Goal: Transaction & Acquisition: Purchase product/service

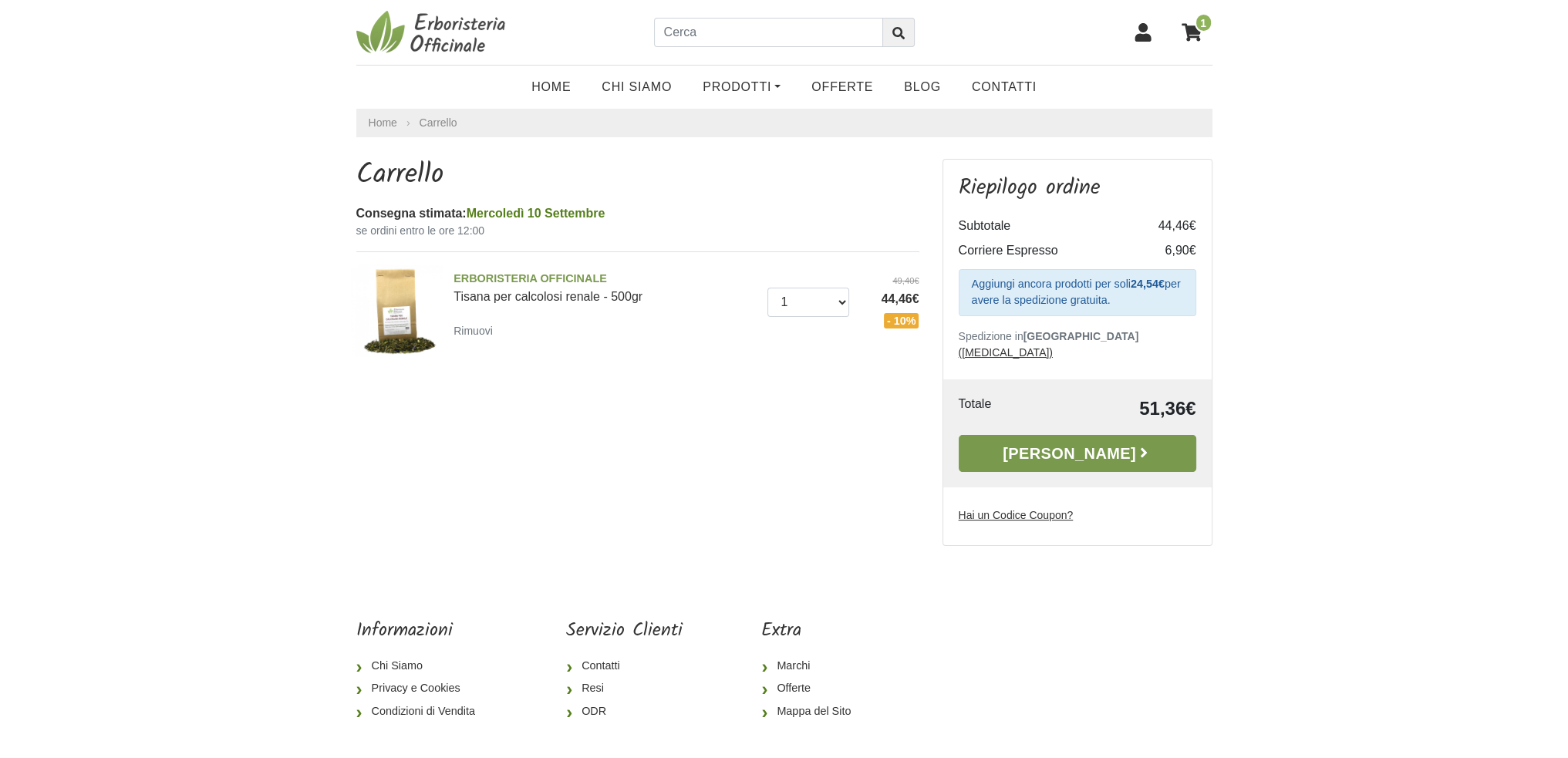
click at [1108, 440] on link "[PERSON_NAME]" at bounding box center [1078, 453] width 238 height 37
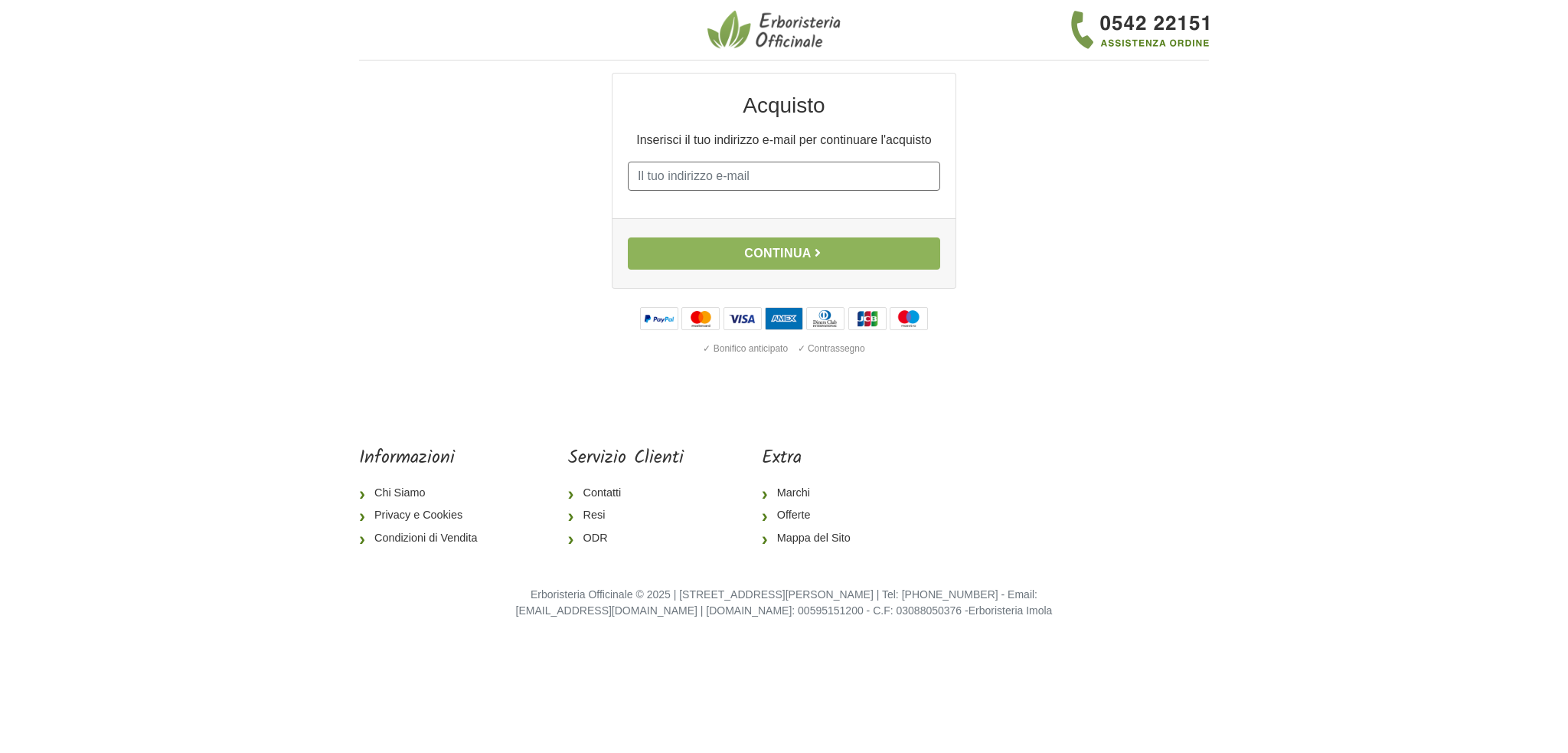
click at [682, 186] on input "E-mail" at bounding box center [784, 176] width 312 height 29
type input "[EMAIL_ADDRESS][PERSON_NAME][DOMAIN_NAME]"
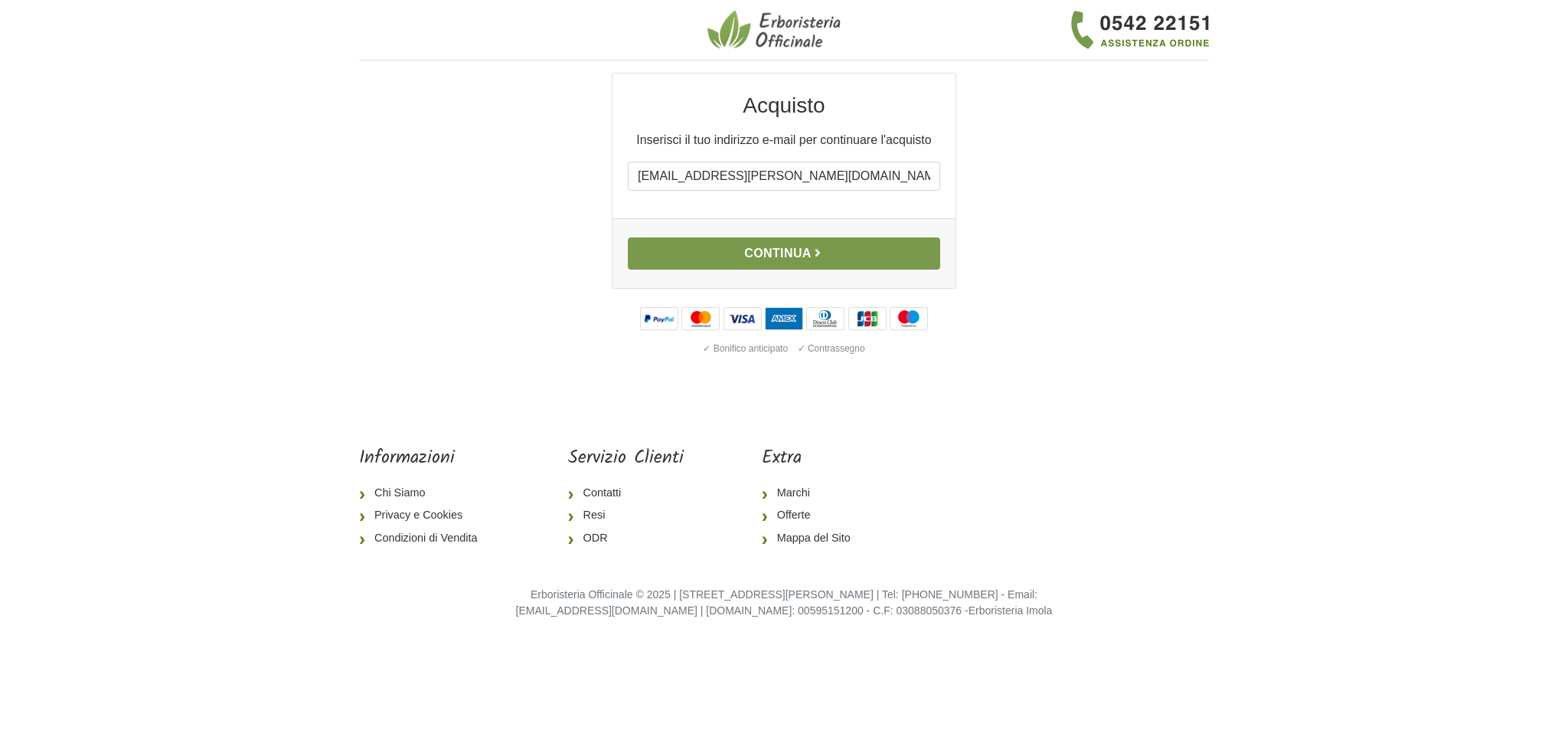
click at [737, 247] on button "Continua" at bounding box center [784, 253] width 312 height 32
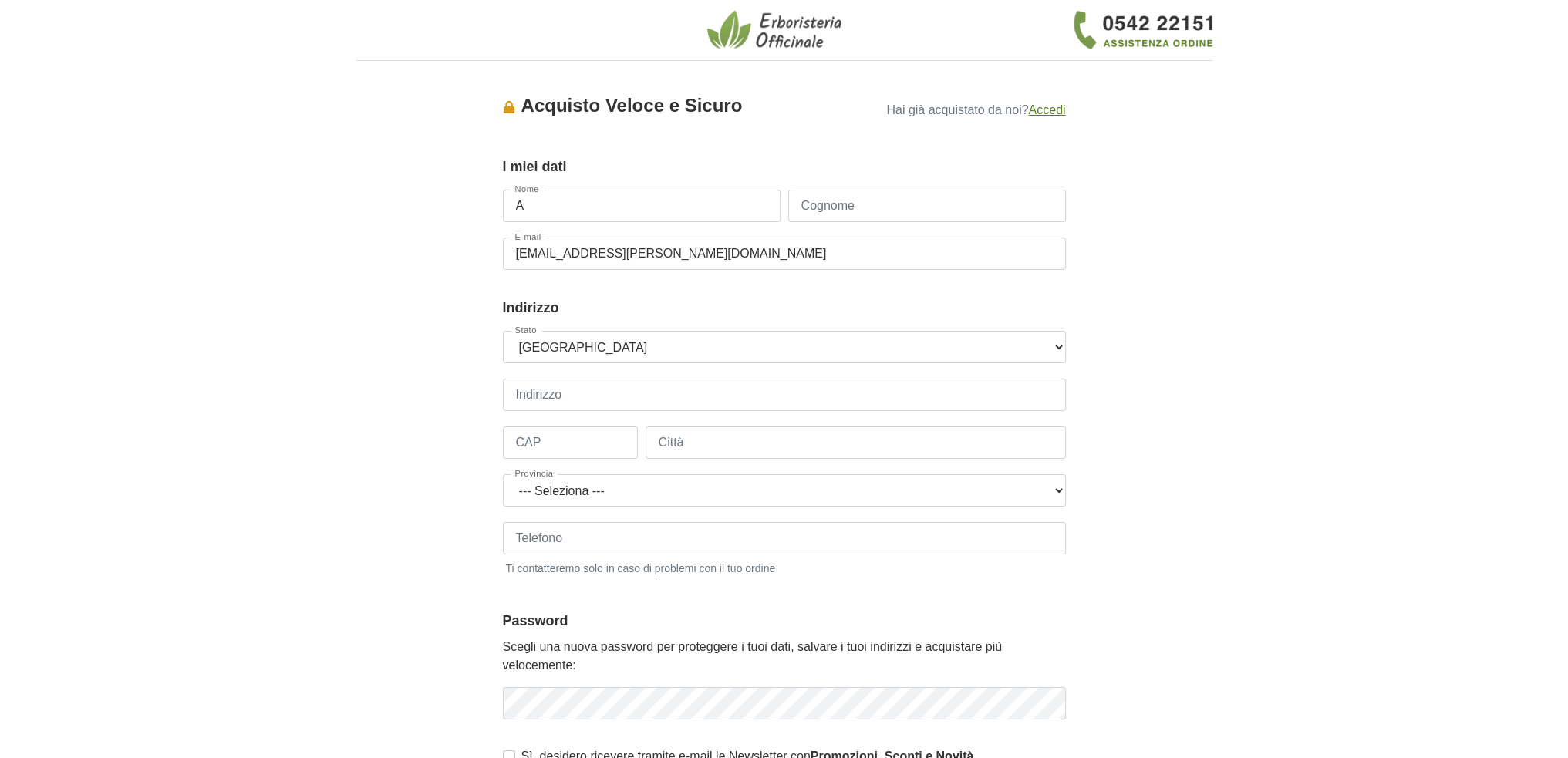
type input "ANTONIO"
type input "BREGOLIN"
type input "0498910520"
click at [600, 350] on select "--- Seleziona --- Austria Belgium Bulgaria Croatia Czech Republic Denmark Eston…" at bounding box center [785, 346] width 563 height 32
click at [603, 346] on select "--- Seleziona --- Austria Belgium Bulgaria Croatia Czech Republic Denmark Eston…" at bounding box center [785, 346] width 563 height 32
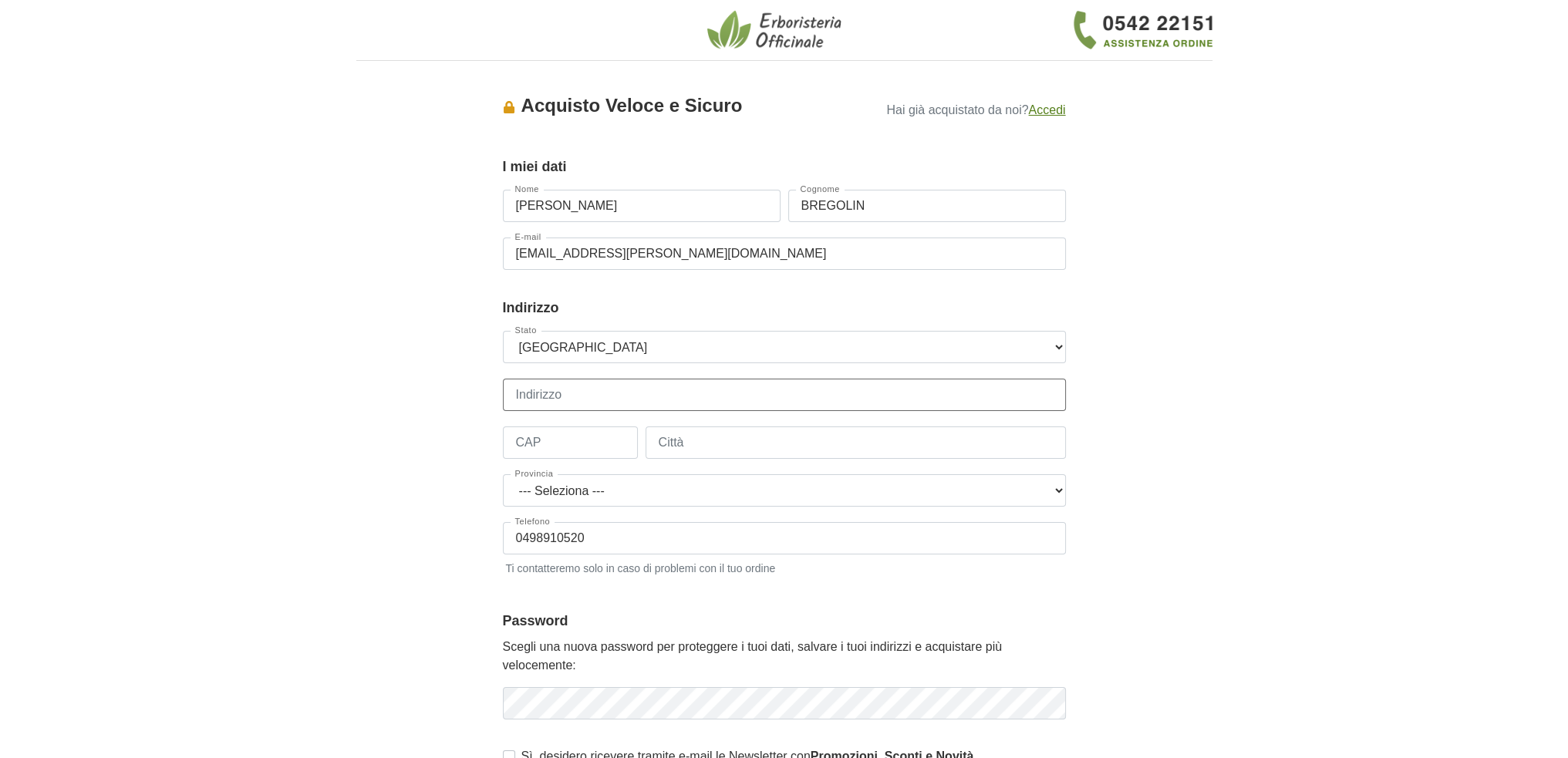
click at [617, 398] on input "Indirizzo" at bounding box center [785, 394] width 563 height 32
type input "VIA FORNACE 3 C"
type input "35036"
type input "MONTEGROTTO TERME"
select select "3905"
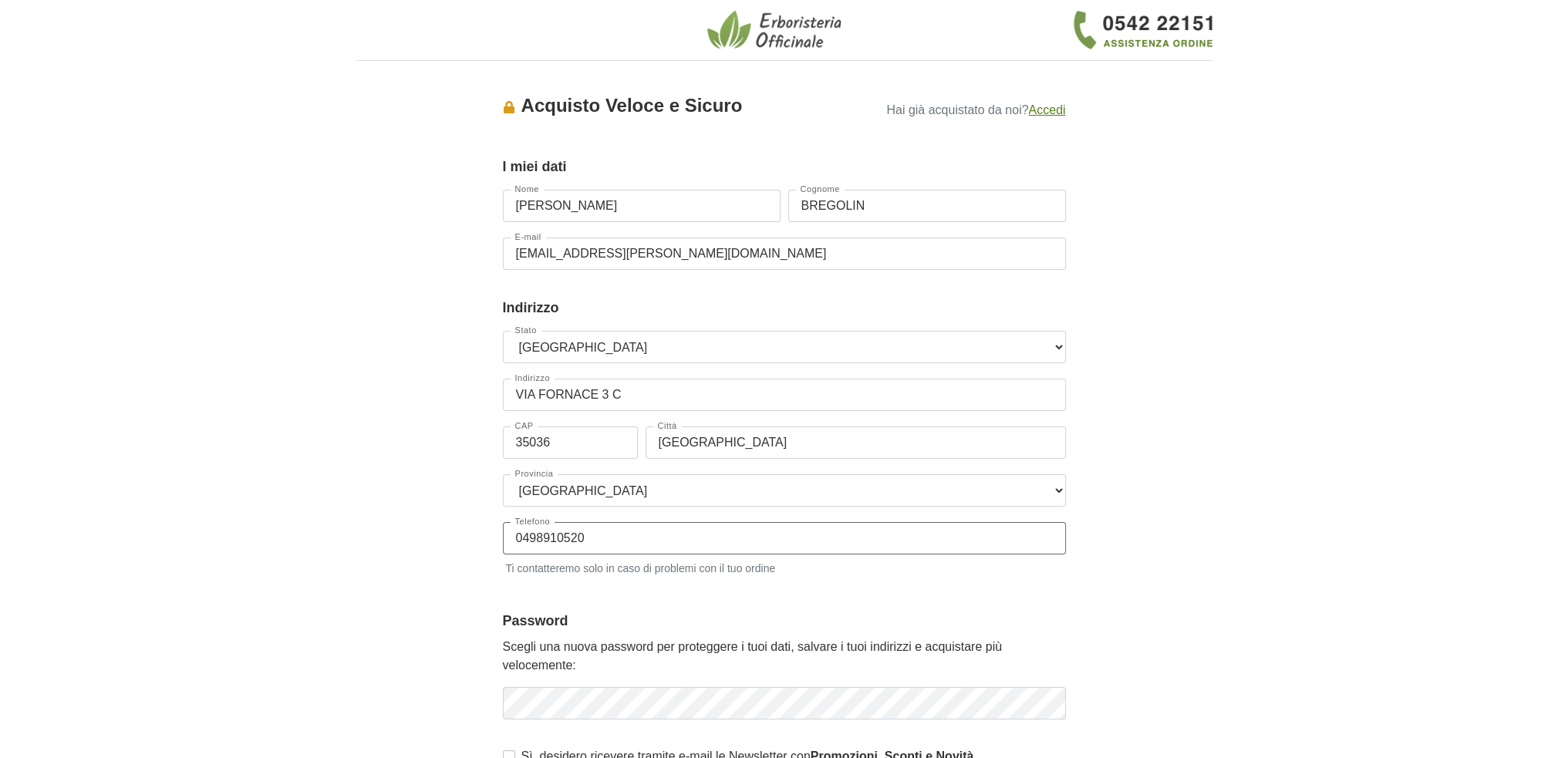
drag, startPoint x: 598, startPoint y: 540, endPoint x: 238, endPoint y: 522, distance: 360.4
click at [237, 524] on body "1 I Miei Dati 2 Indirizzo 3 Spedizione 4 Pagamento 5 Verifica ordine Accesso × …" at bounding box center [784, 571] width 1568 height 1143
type input "3932138003"
click at [238, 522] on body "1 I Miei Dati 2 Indirizzo 3 Spedizione 4 Pagamento 5 Verifica ordine Accesso × …" at bounding box center [784, 571] width 1568 height 1143
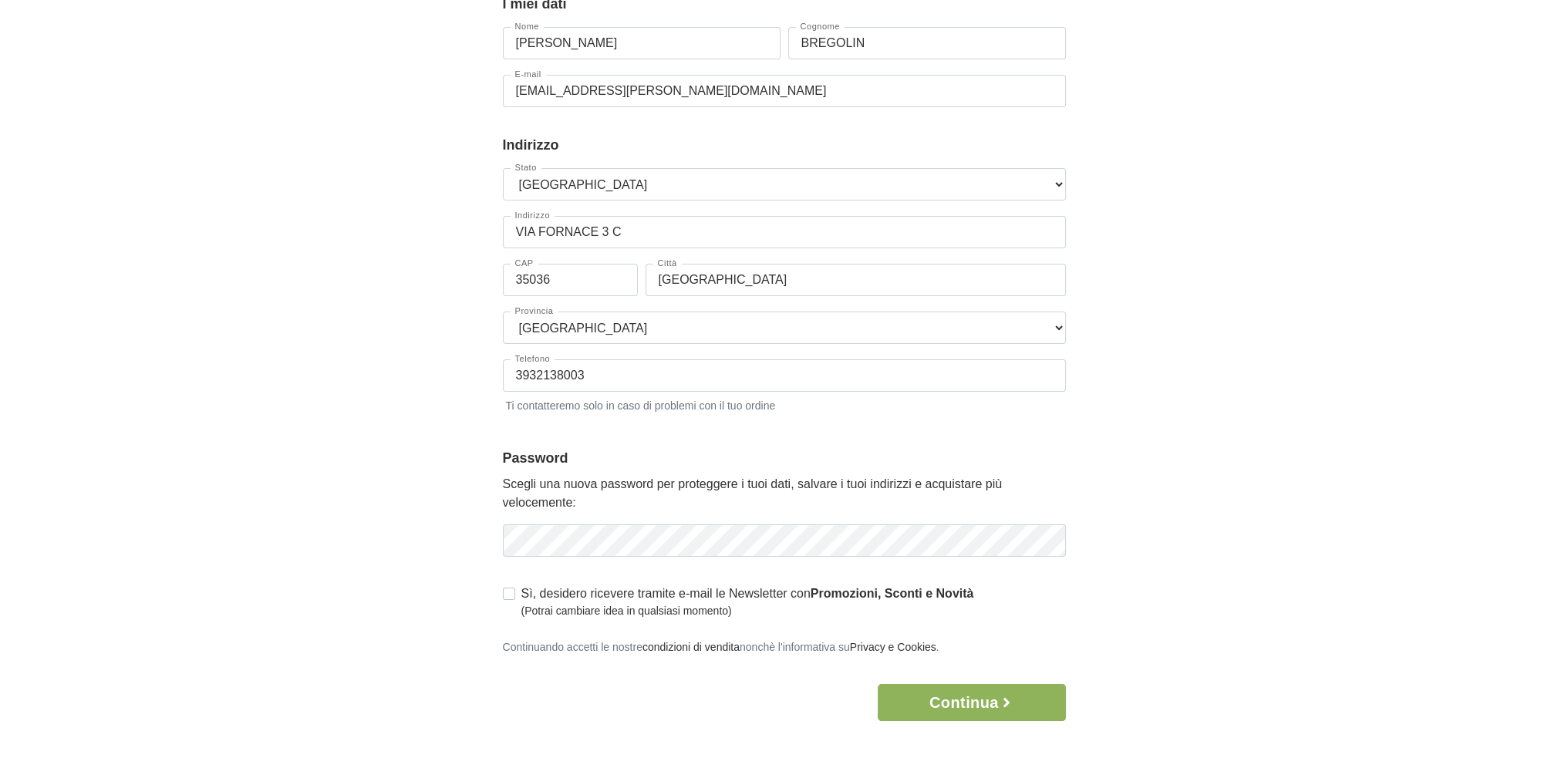
scroll to position [154, 0]
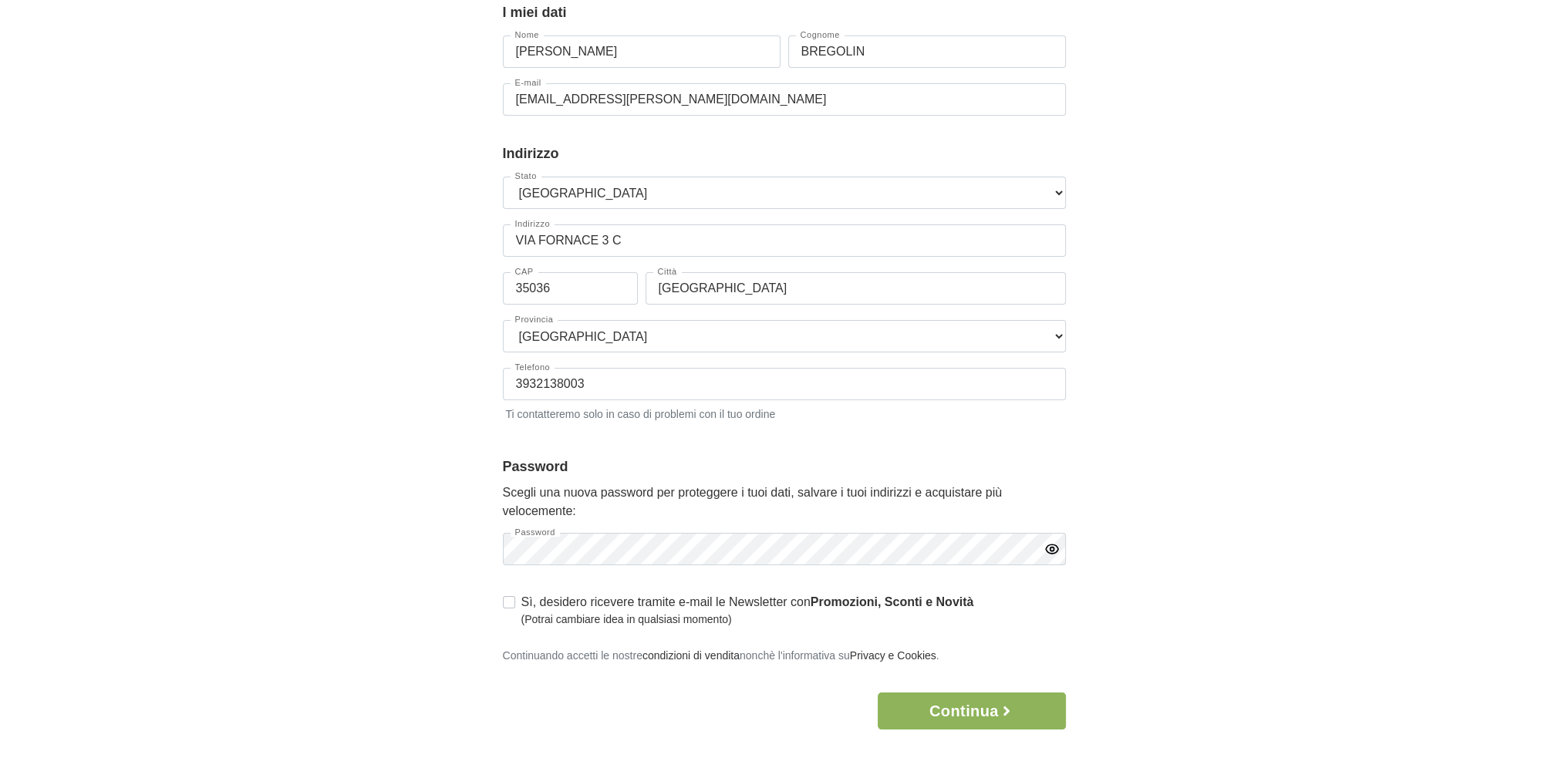
click at [1058, 548] on icon "button" at bounding box center [1052, 549] width 16 height 16
click at [440, 560] on div "Accesso × Accedi per completare il tuo acquisto più velocemente. E-mail bregoli…" at bounding box center [784, 324] width 880 height 810
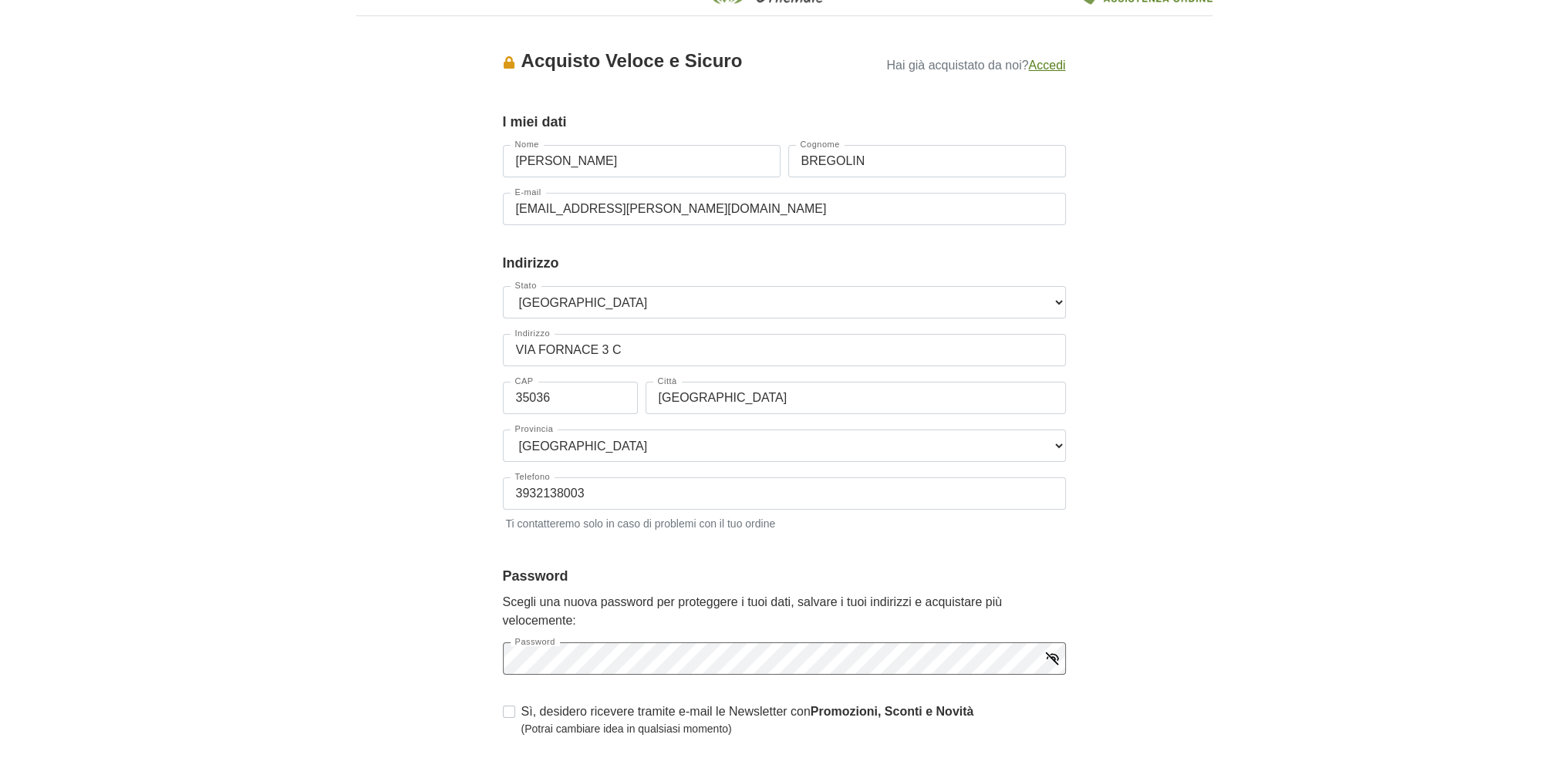
scroll to position [384, 0]
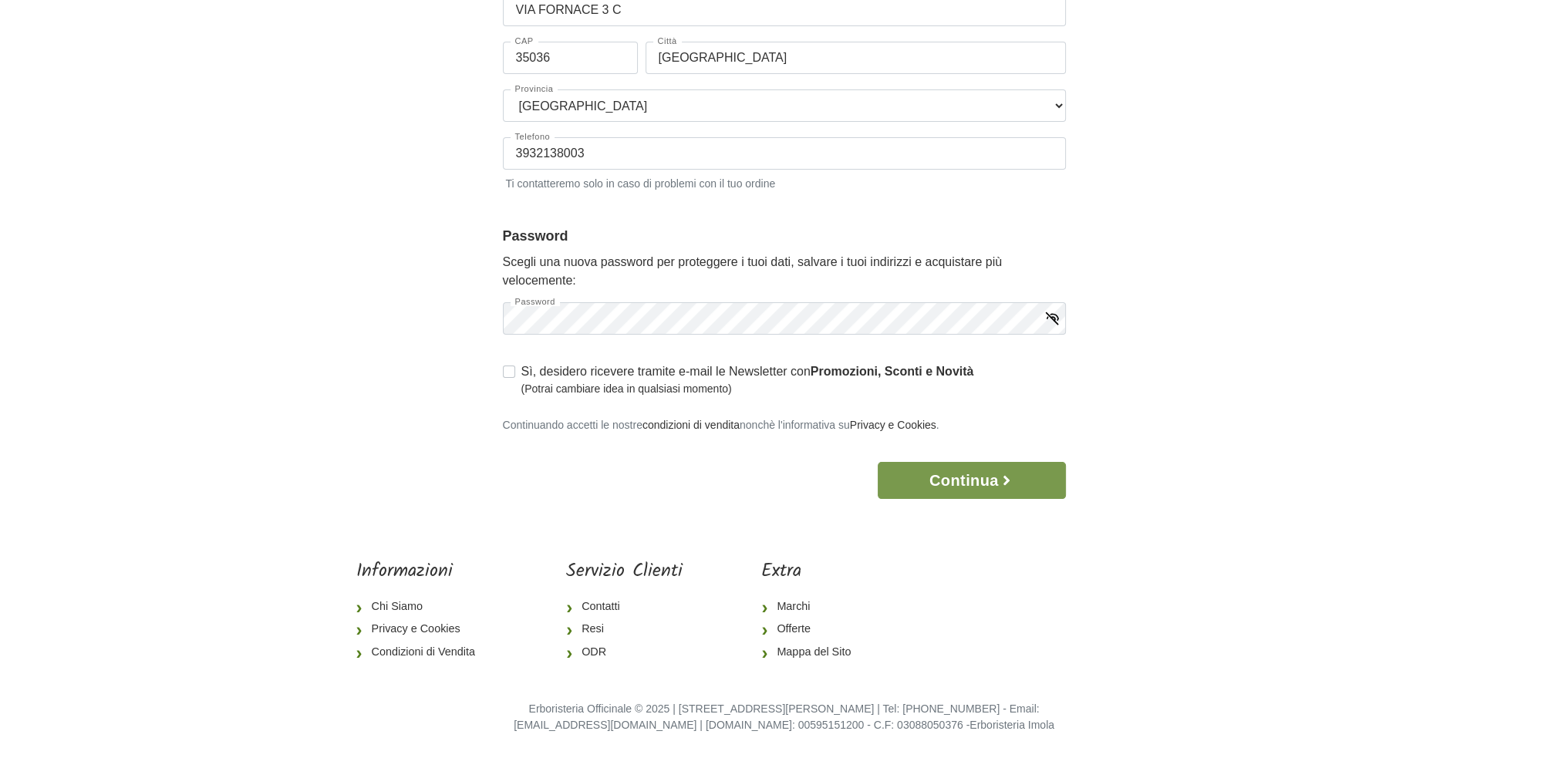
click at [966, 465] on button "Continua" at bounding box center [972, 480] width 188 height 37
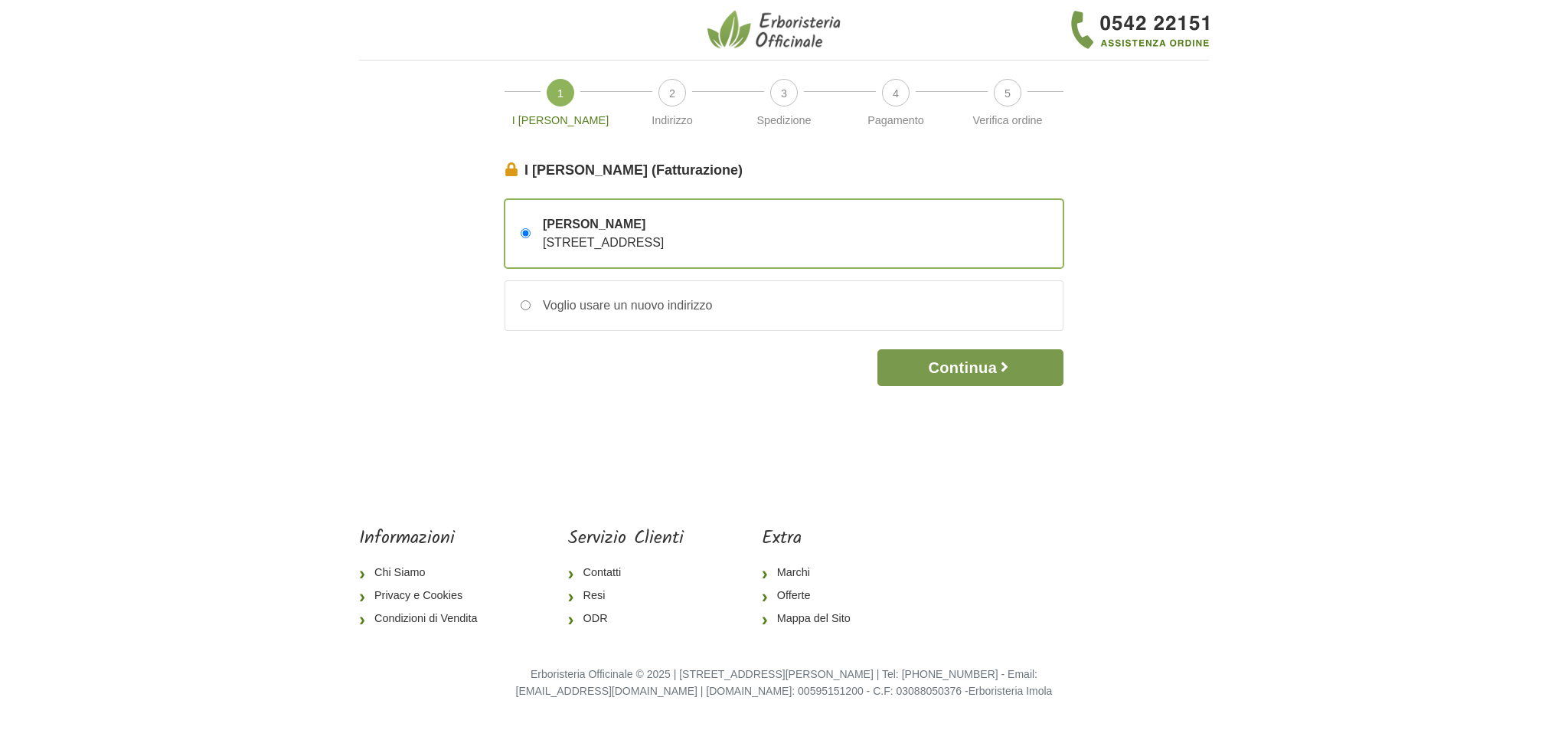
click at [963, 367] on button "Continua" at bounding box center [970, 368] width 186 height 37
click at [976, 366] on button "Continua" at bounding box center [970, 368] width 186 height 37
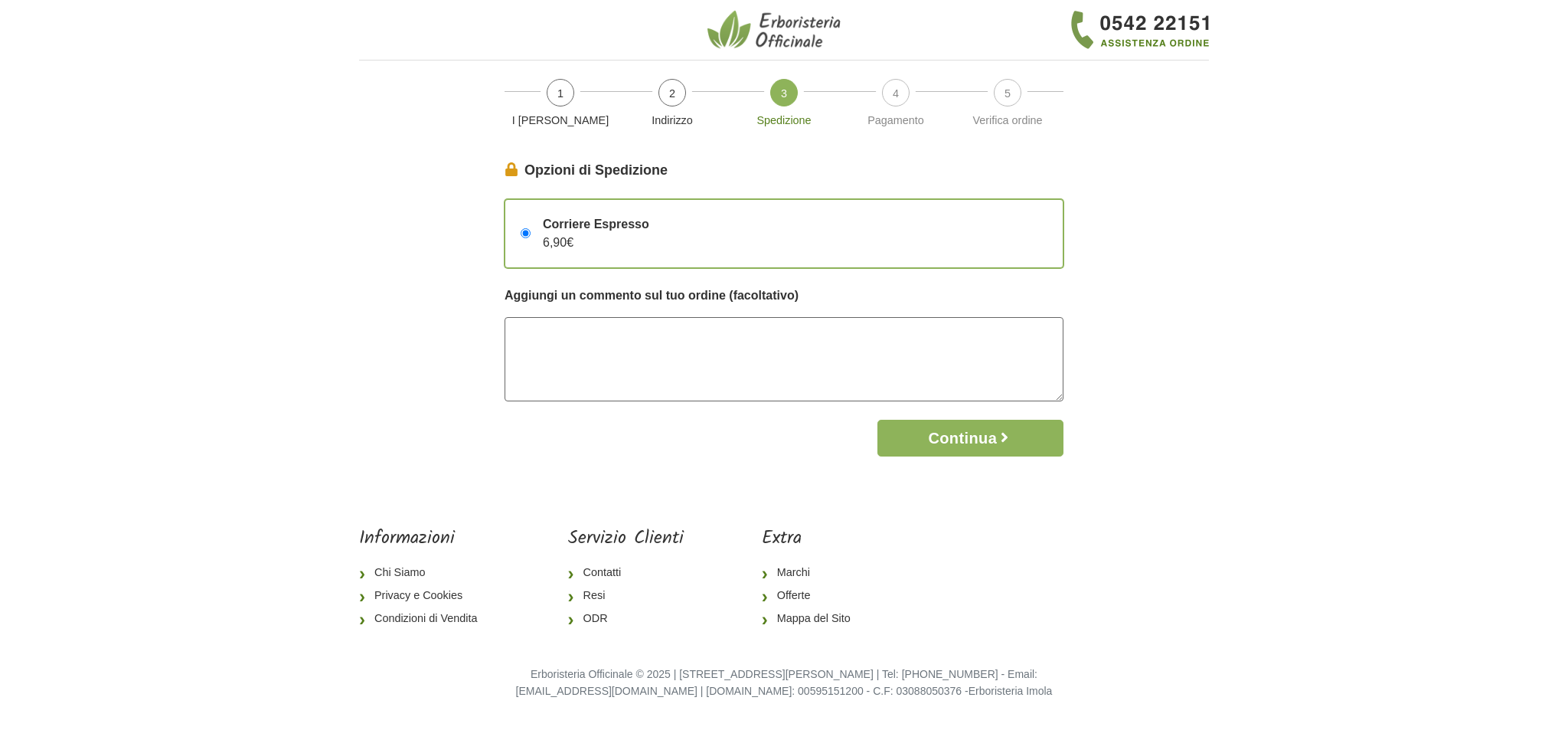
click at [796, 327] on textarea at bounding box center [784, 360] width 559 height 84
type textarea "GRAFIDEA"
click at [980, 431] on button "Continua" at bounding box center [970, 438] width 186 height 37
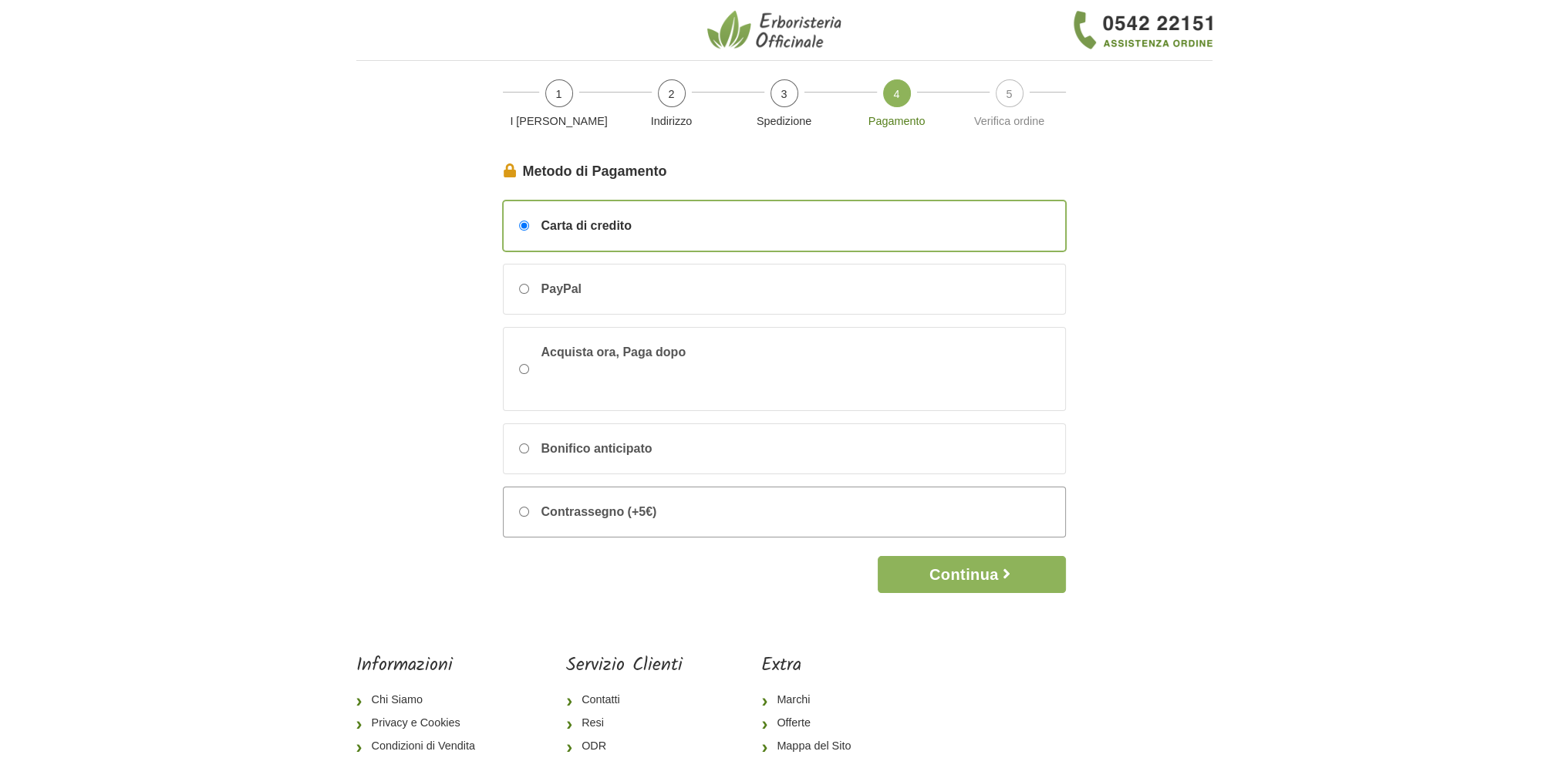
click at [594, 516] on span "Contrassegno (+5€)" at bounding box center [599, 512] width 115 height 18
click at [529, 516] on input "Contrassegno (+5€)" at bounding box center [524, 511] width 10 height 10
radio input "true"
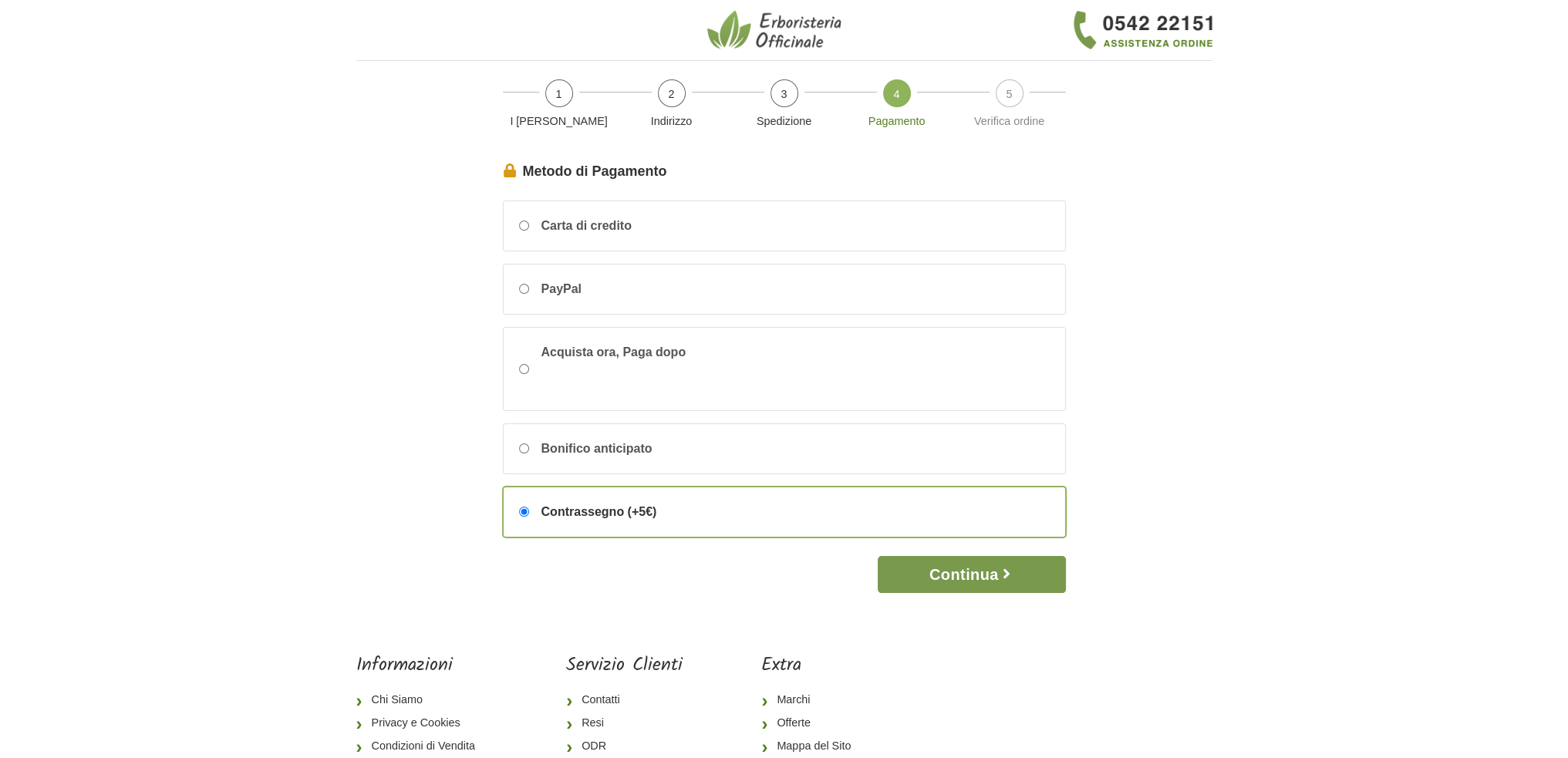
click at [942, 560] on button "Continua" at bounding box center [972, 575] width 188 height 37
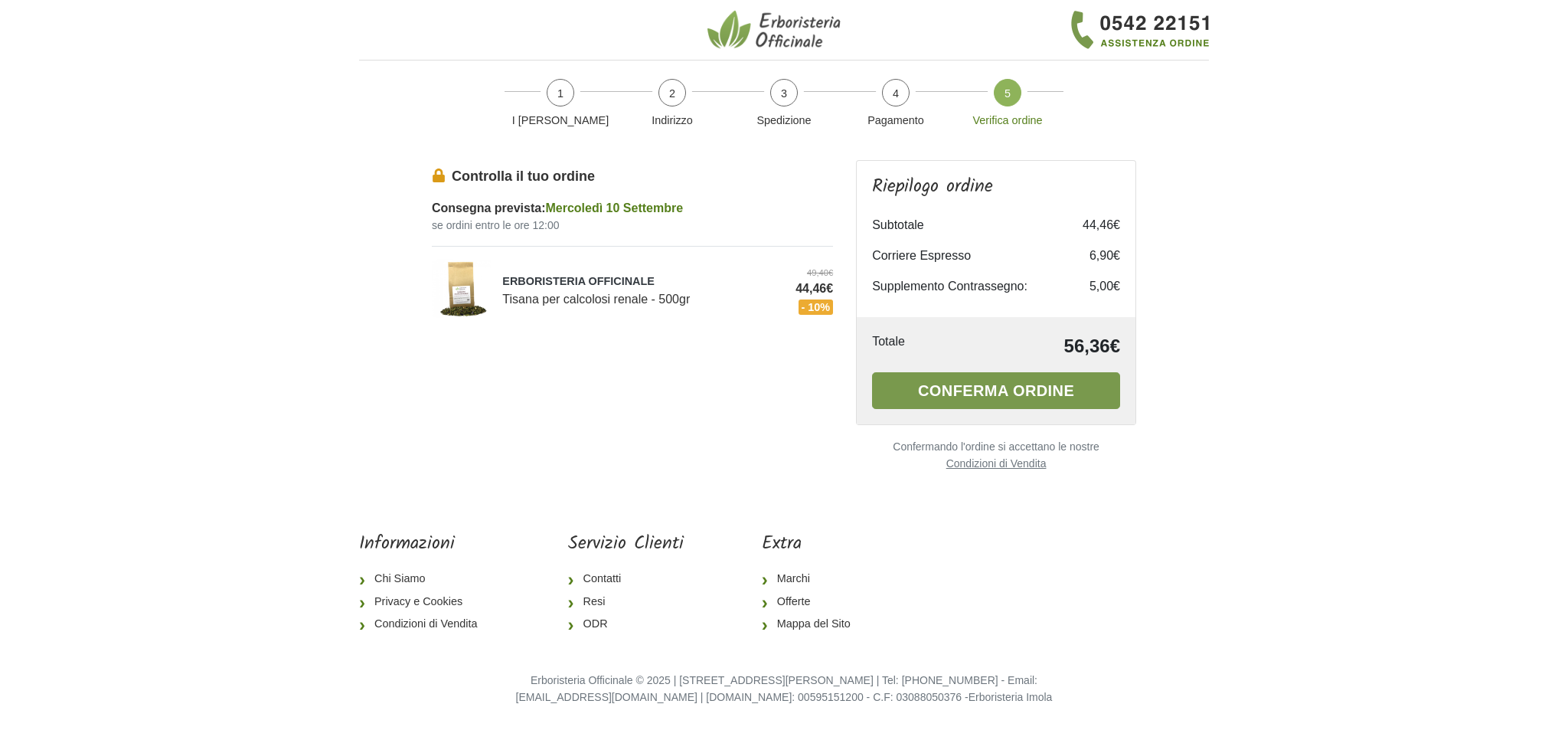
click at [963, 403] on button "Conferma ordine" at bounding box center [996, 390] width 248 height 37
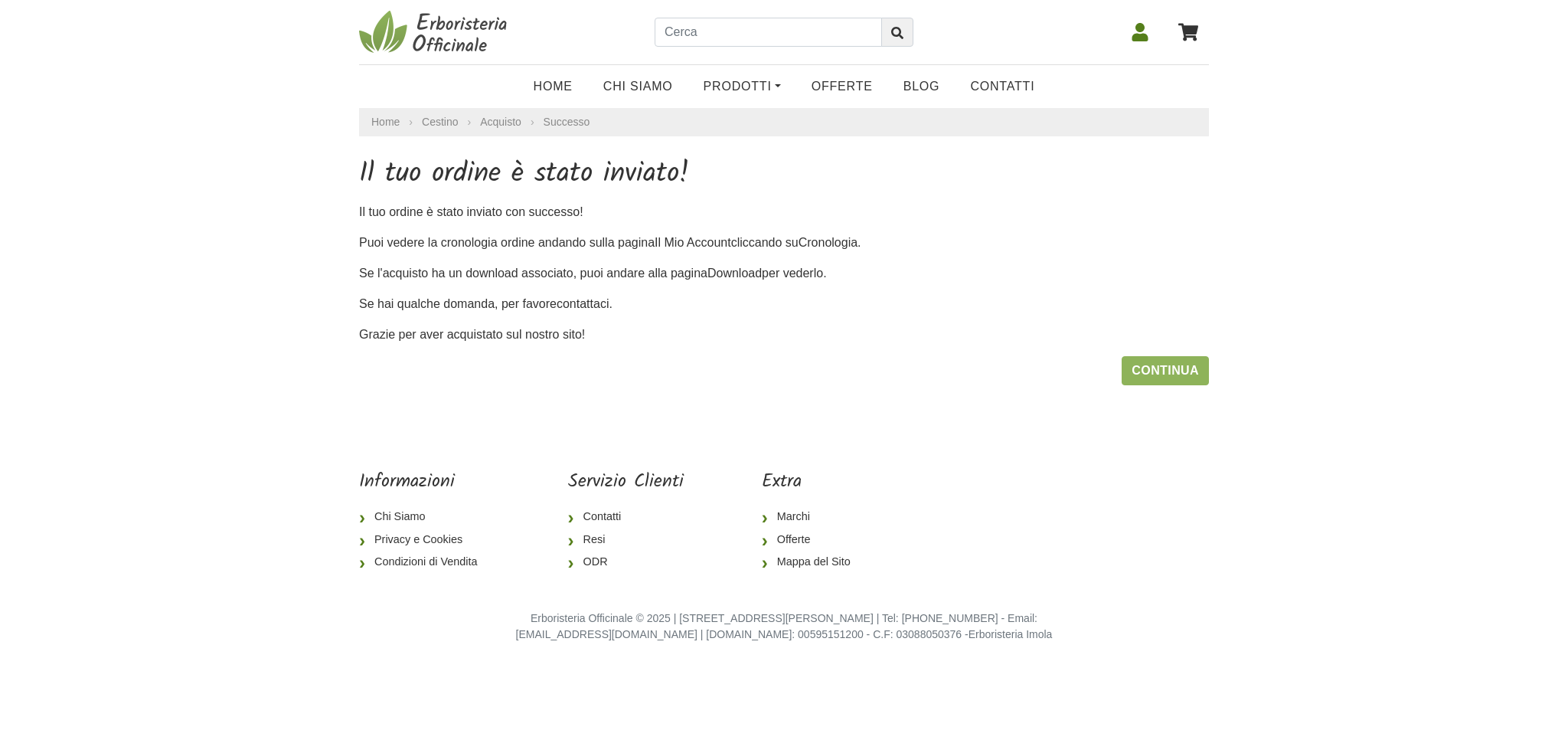
click at [1152, 32] on link at bounding box center [1140, 32] width 37 height 38
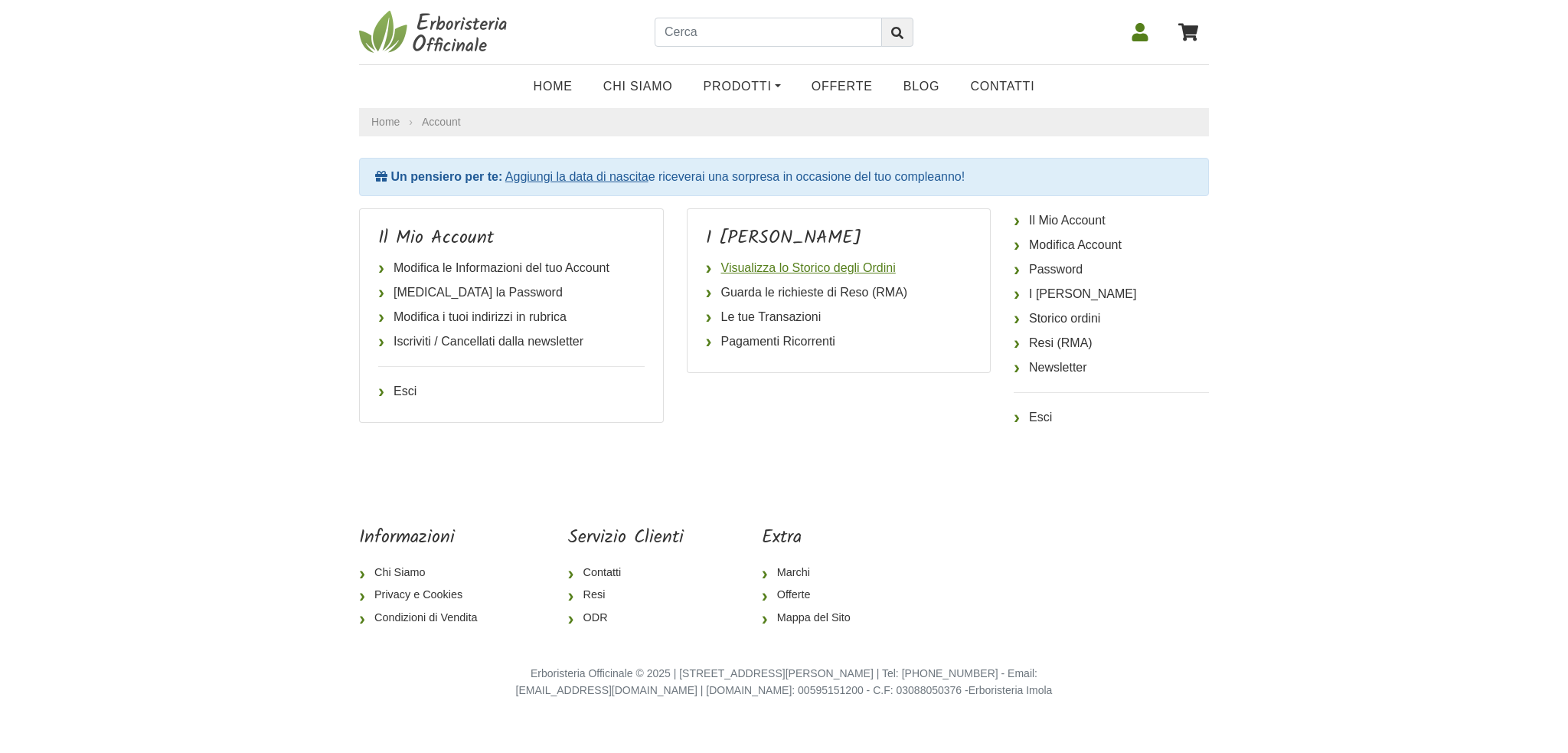
click at [783, 261] on link "Visualizza lo Storico degli Ordini" at bounding box center [838, 268] width 266 height 25
